Goal: Find specific page/section

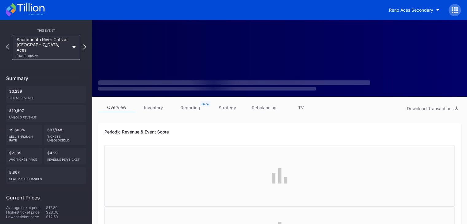
click at [29, 4] on icon at bounding box center [30, 7] width 27 height 8
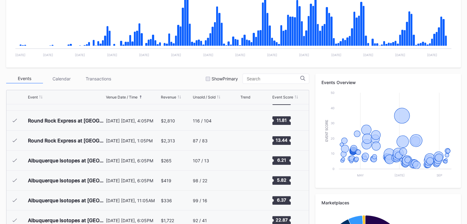
scroll to position [1316, 0]
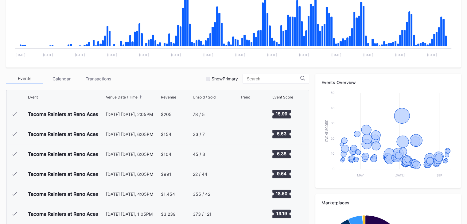
scroll to position [1316, 0]
